Goal: Answer question/provide support

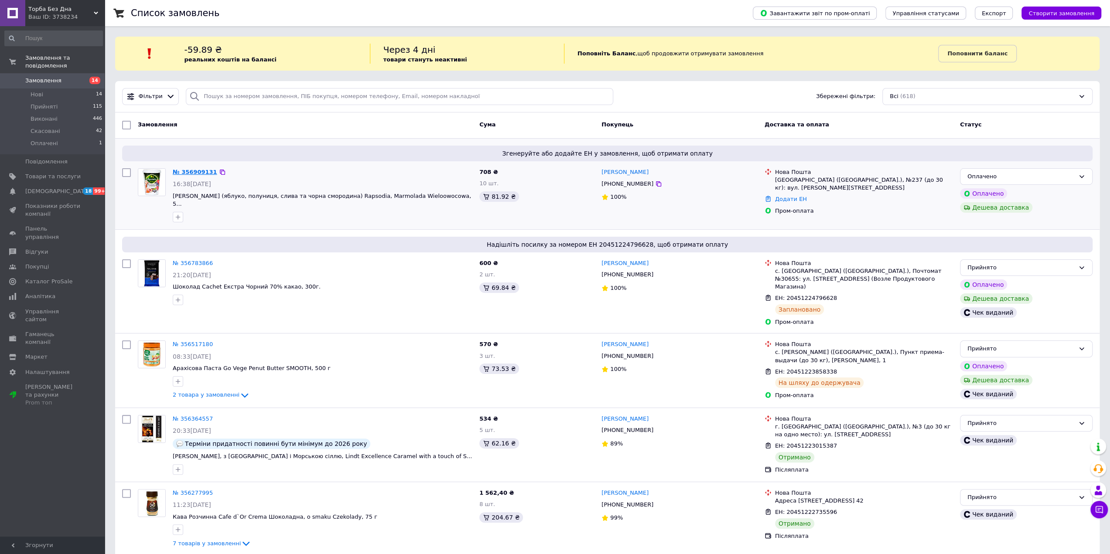
click at [188, 170] on link "№ 356909131" at bounding box center [195, 172] width 44 height 7
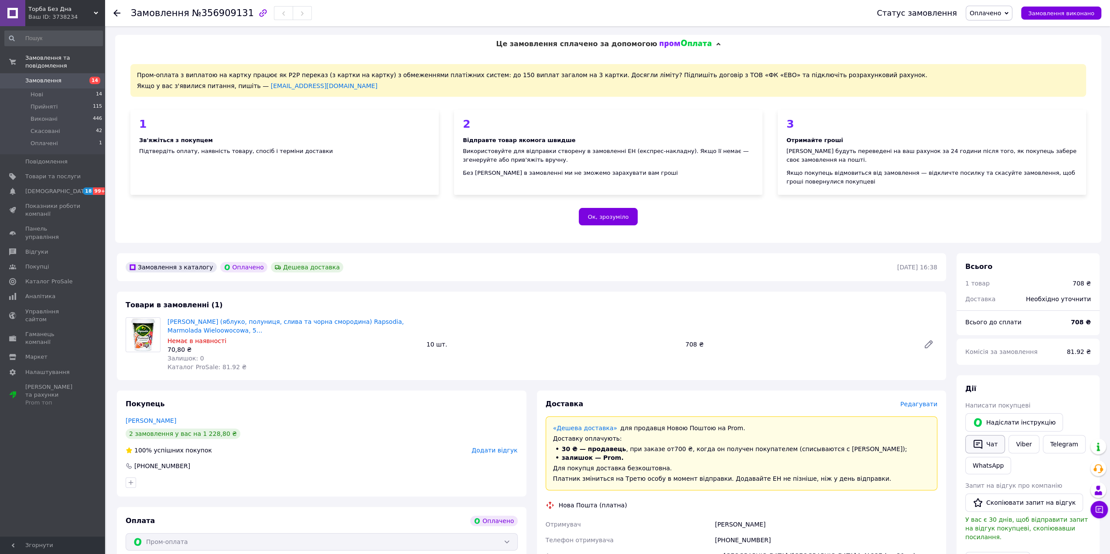
click at [988, 442] on button "Чат" at bounding box center [985, 444] width 40 height 18
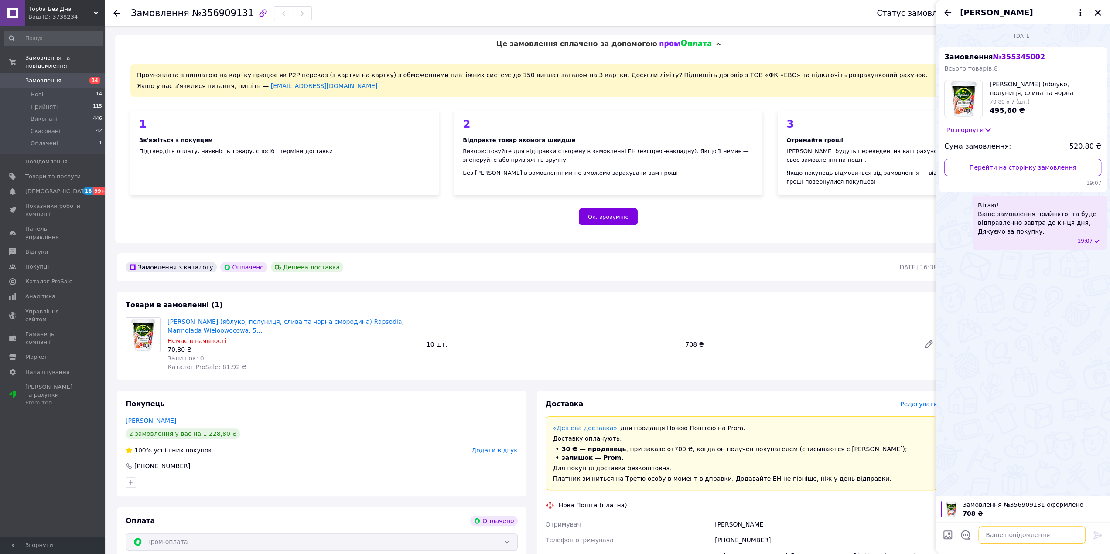
paste textarea "Вітаю! Ваше замовлення прийнято, та буде відправленно сьогодні до кінця дня, Дя…"
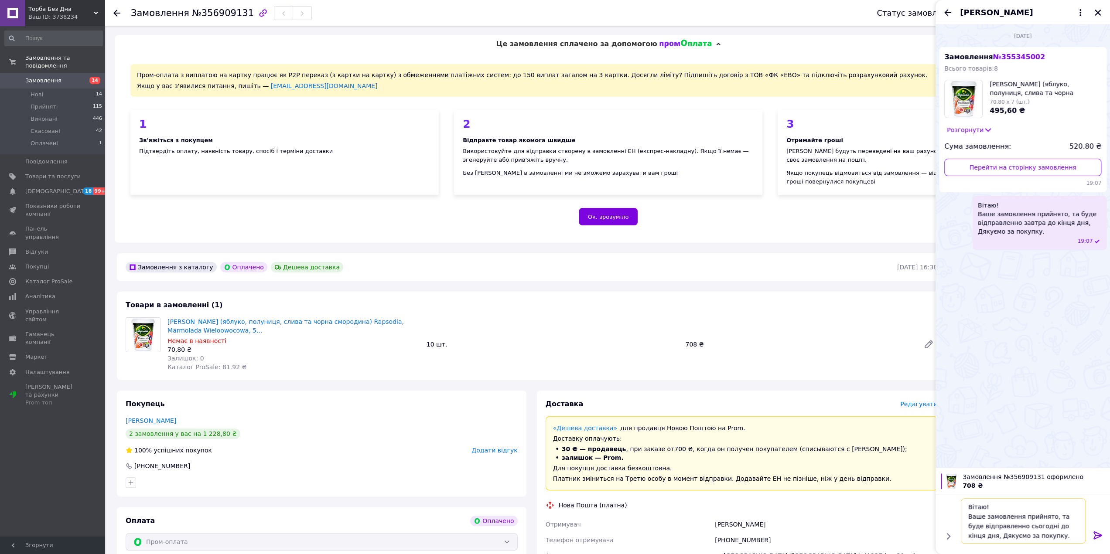
type textarea "Вітаю! Ваше замовлення прийнято, та буде відправленно сьогодні до кінця дня, Дя…"
click at [1095, 530] on div at bounding box center [1097, 537] width 17 height 21
click at [1100, 537] on icon at bounding box center [1098, 535] width 10 height 10
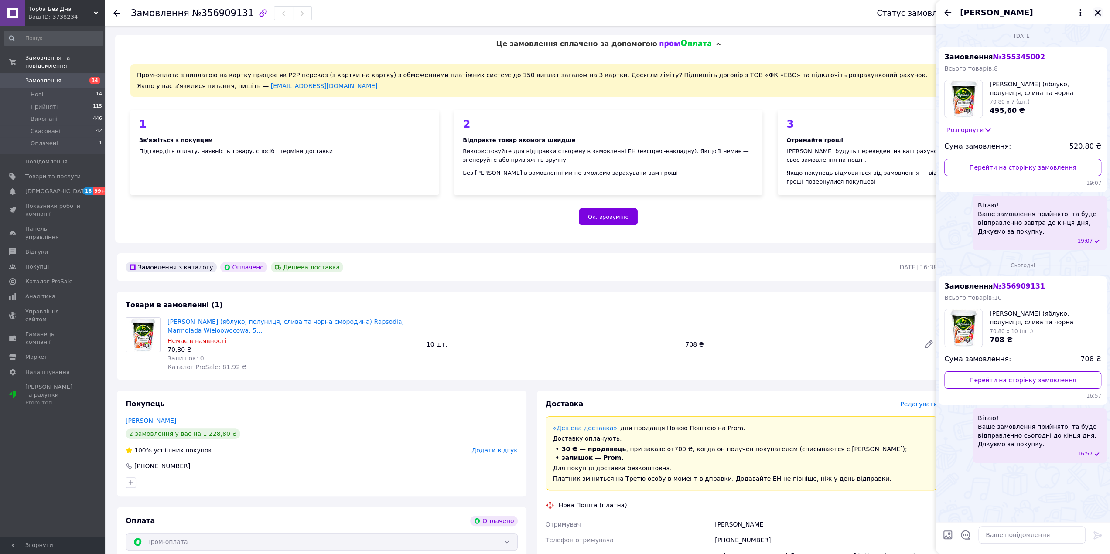
click at [1097, 9] on icon "Закрити" at bounding box center [1098, 13] width 8 height 8
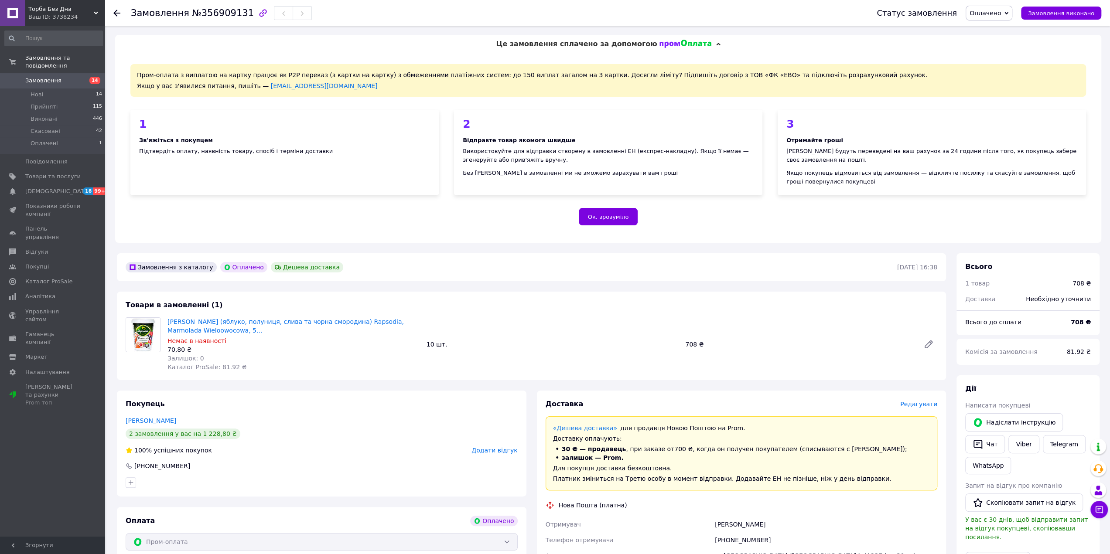
click at [999, 14] on span "Оплачено" at bounding box center [985, 13] width 31 height 7
click at [1001, 34] on li "Прийнято" at bounding box center [989, 30] width 46 height 13
